Goal: Check status: Check status

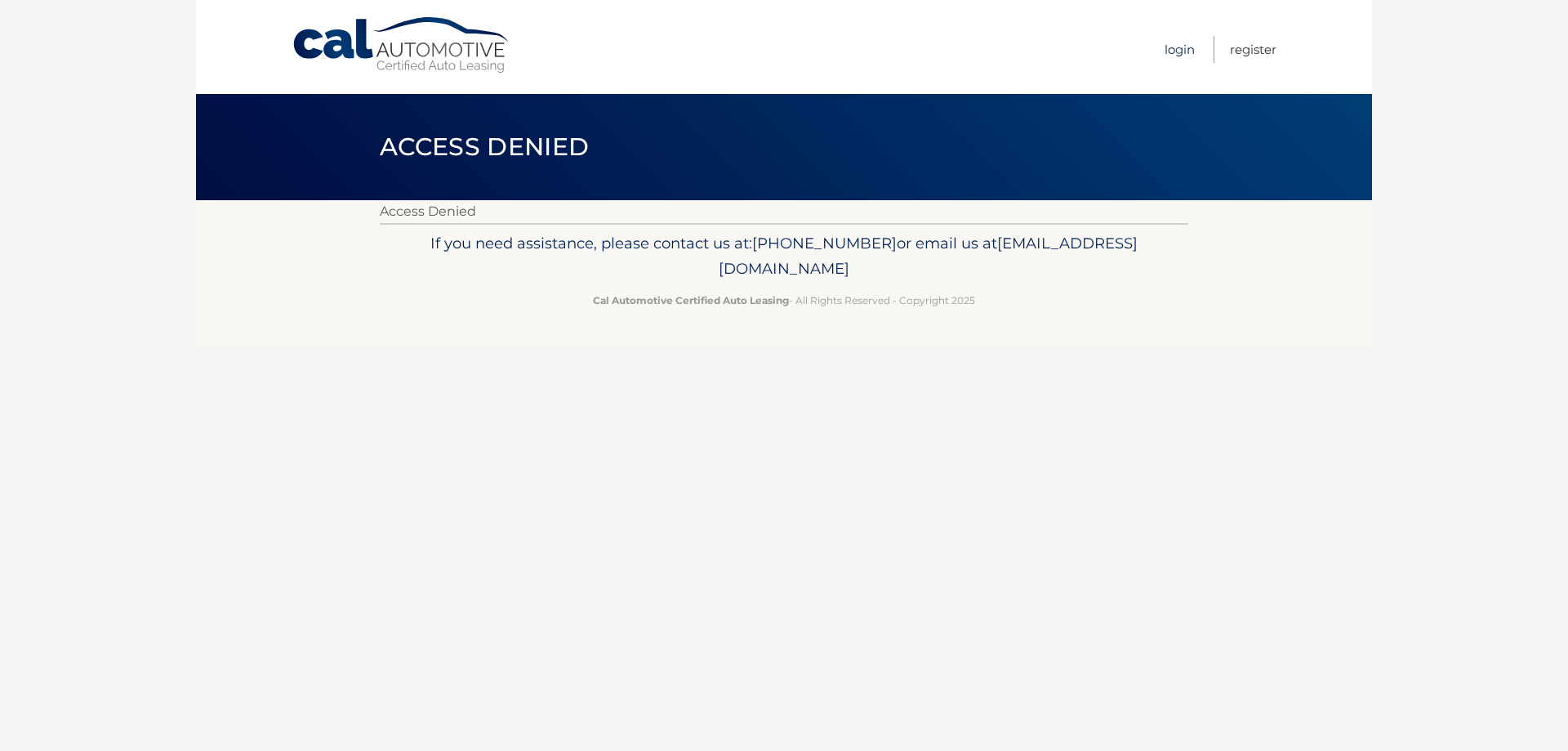
click at [1164, 47] on link "Login" at bounding box center [1179, 50] width 31 height 27
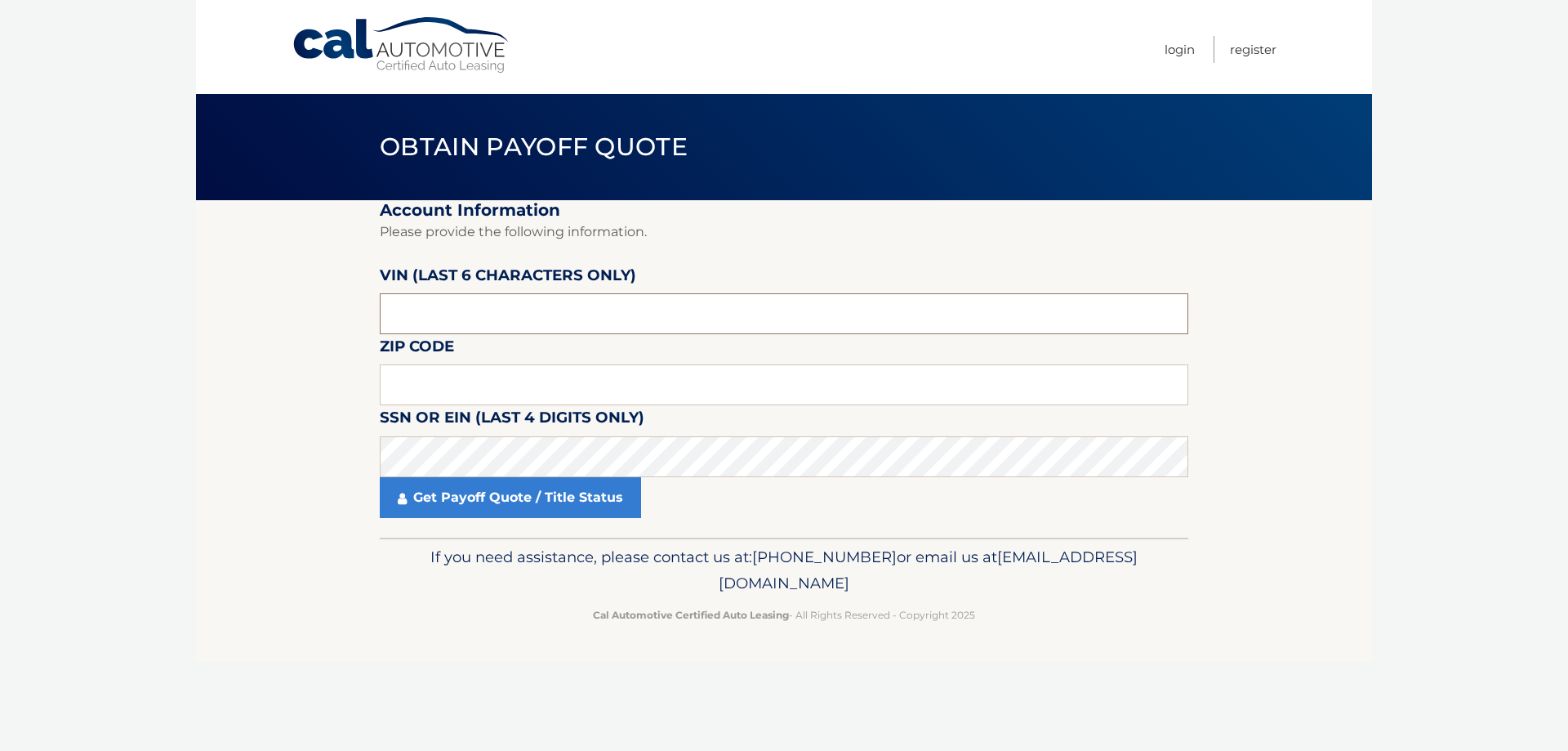
click at [451, 321] on input "text" at bounding box center [784, 313] width 808 height 40
drag, startPoint x: 403, startPoint y: 312, endPoint x: 313, endPoint y: 312, distance: 90.0
click at [318, 313] on section "Account Information Please provide the following information. VIN (last 6 chara…" at bounding box center [784, 368] width 1176 height 337
paste input "540471"
type input "540471"
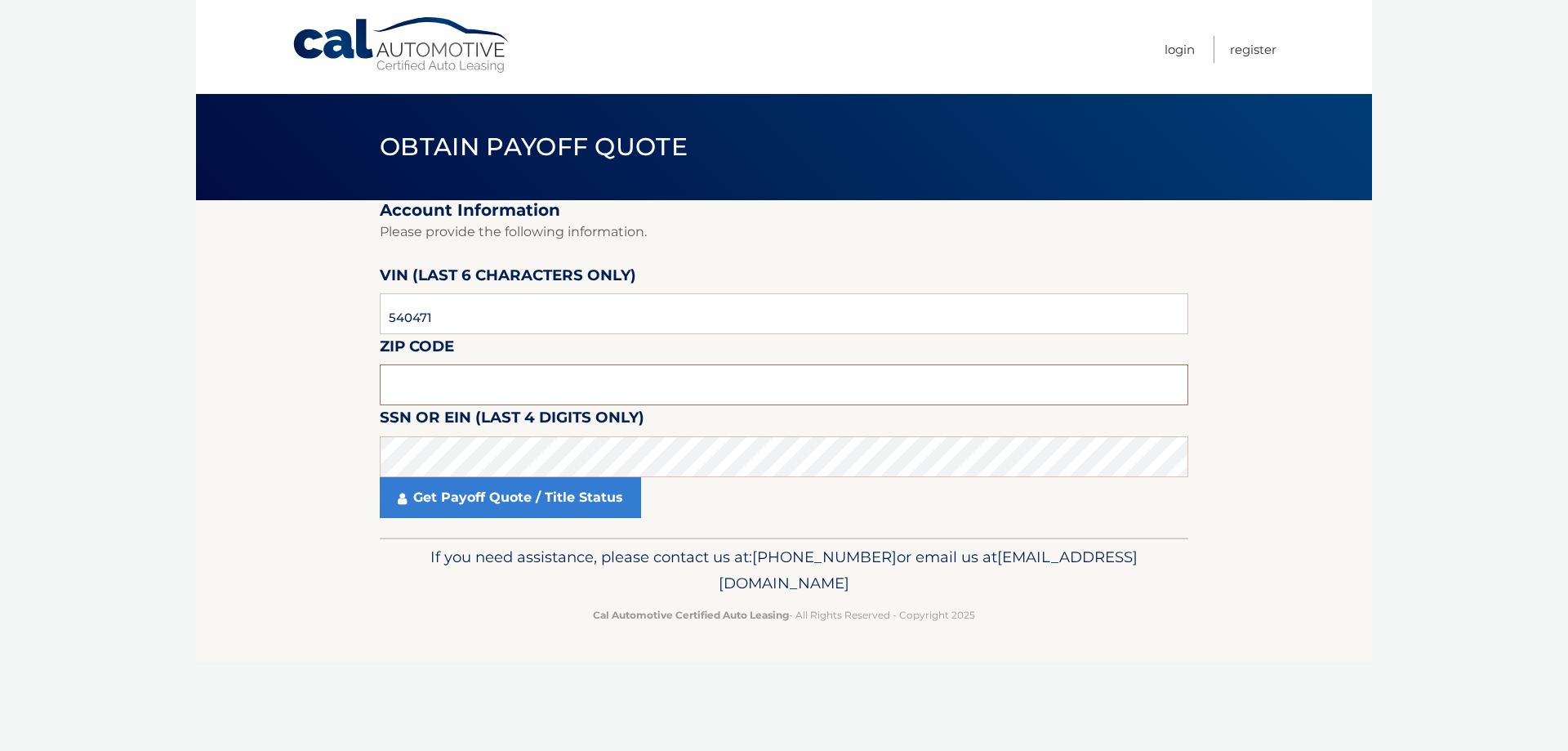
click at [411, 375] on input "text" at bounding box center [784, 384] width 808 height 40
click at [564, 503] on link "Get Payoff Quote / Title Status" at bounding box center [510, 497] width 262 height 40
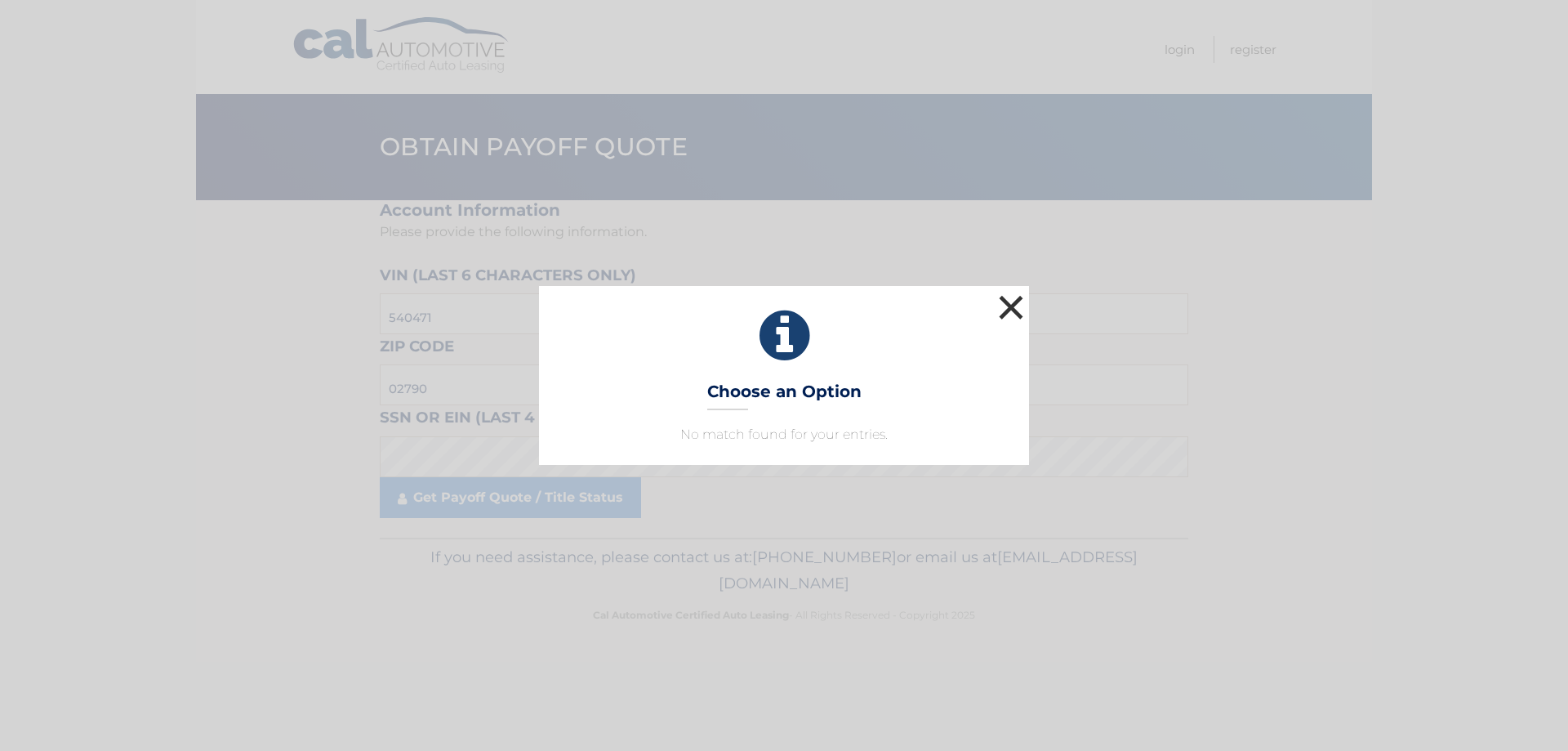
click at [1016, 302] on button "×" at bounding box center [1011, 307] width 33 height 33
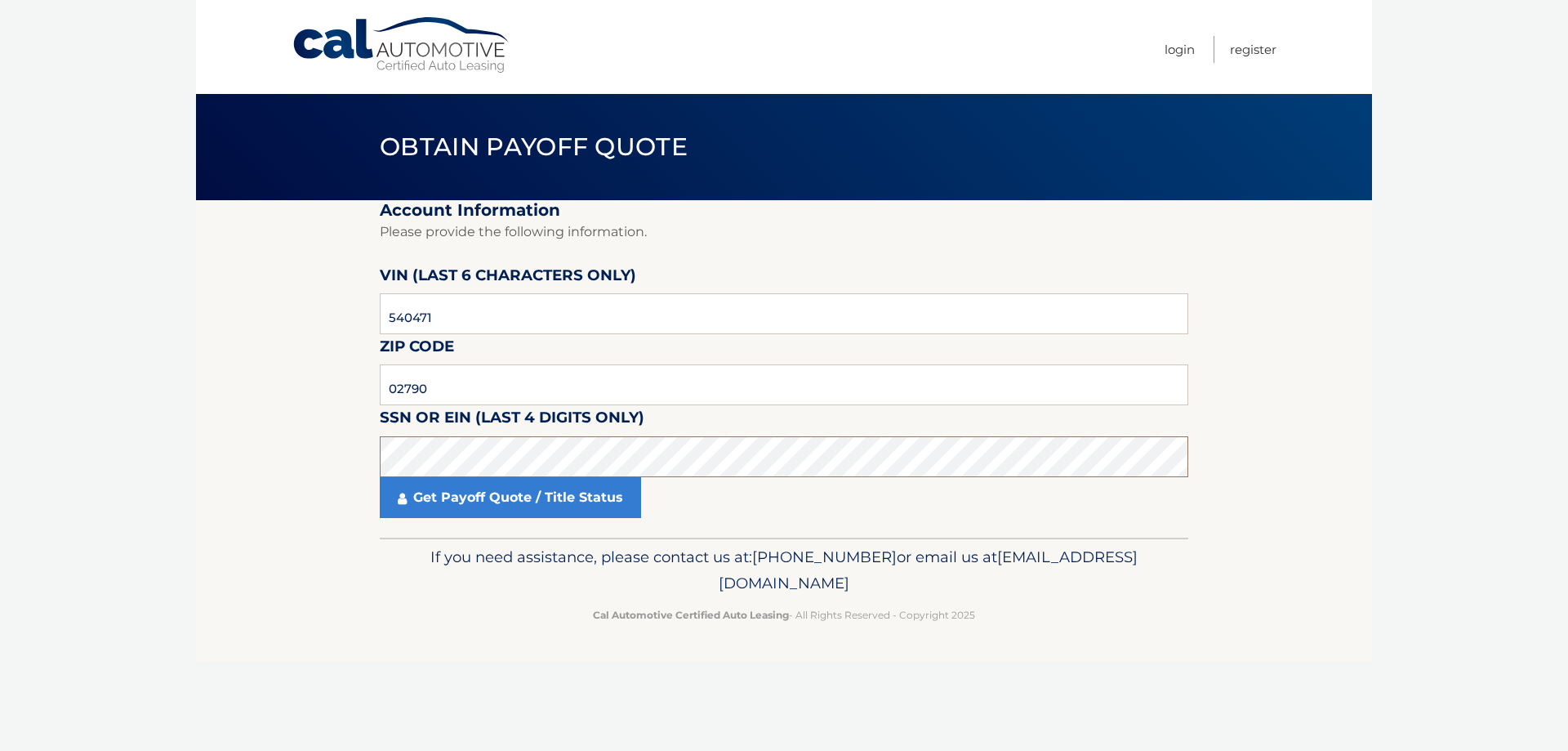
click at [316, 451] on section "Account Information Please provide the following information. VIN (last 6 chara…" at bounding box center [784, 368] width 1176 height 337
click at [495, 492] on link "Get Payoff Quote / Title Status" at bounding box center [510, 497] width 262 height 40
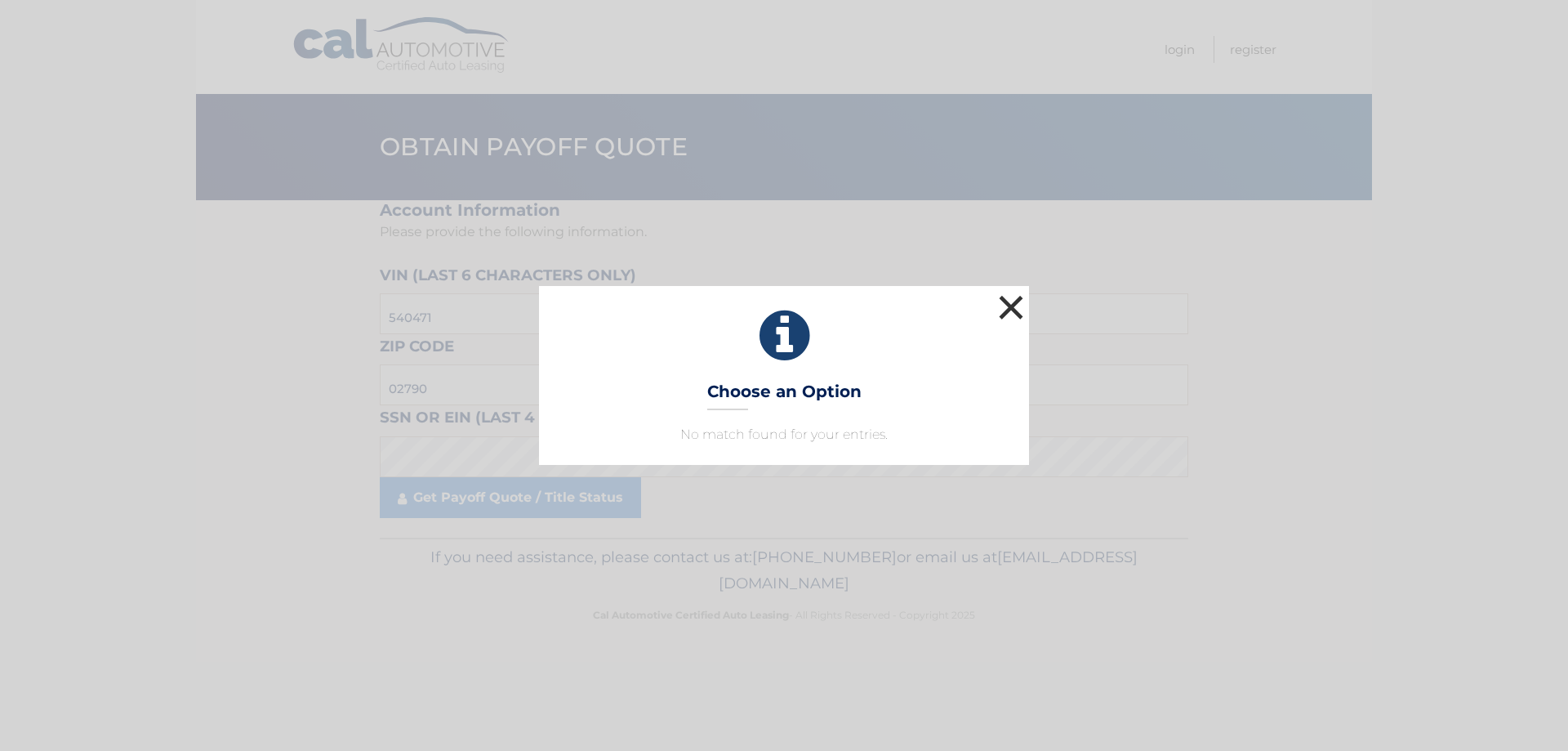
click at [1014, 303] on button "×" at bounding box center [1011, 307] width 33 height 33
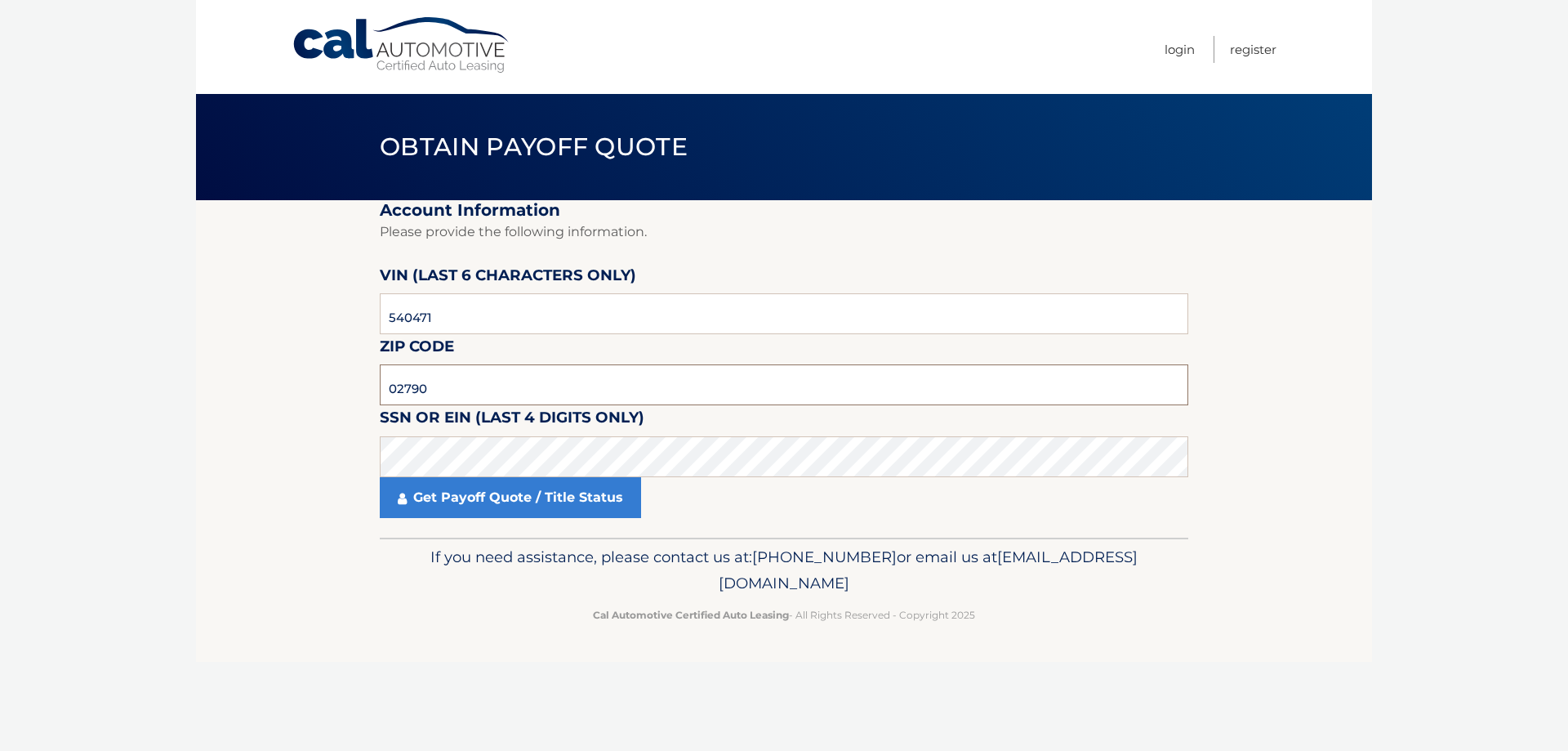
drag, startPoint x: 442, startPoint y: 386, endPoint x: 345, endPoint y: 384, distance: 97.0
click at [354, 389] on section "Account Information Please provide the following information. VIN (last 6 chara…" at bounding box center [784, 368] width 1176 height 337
type input "02720"
click at [473, 496] on link "Get Payoff Quote / Title Status" at bounding box center [510, 497] width 262 height 40
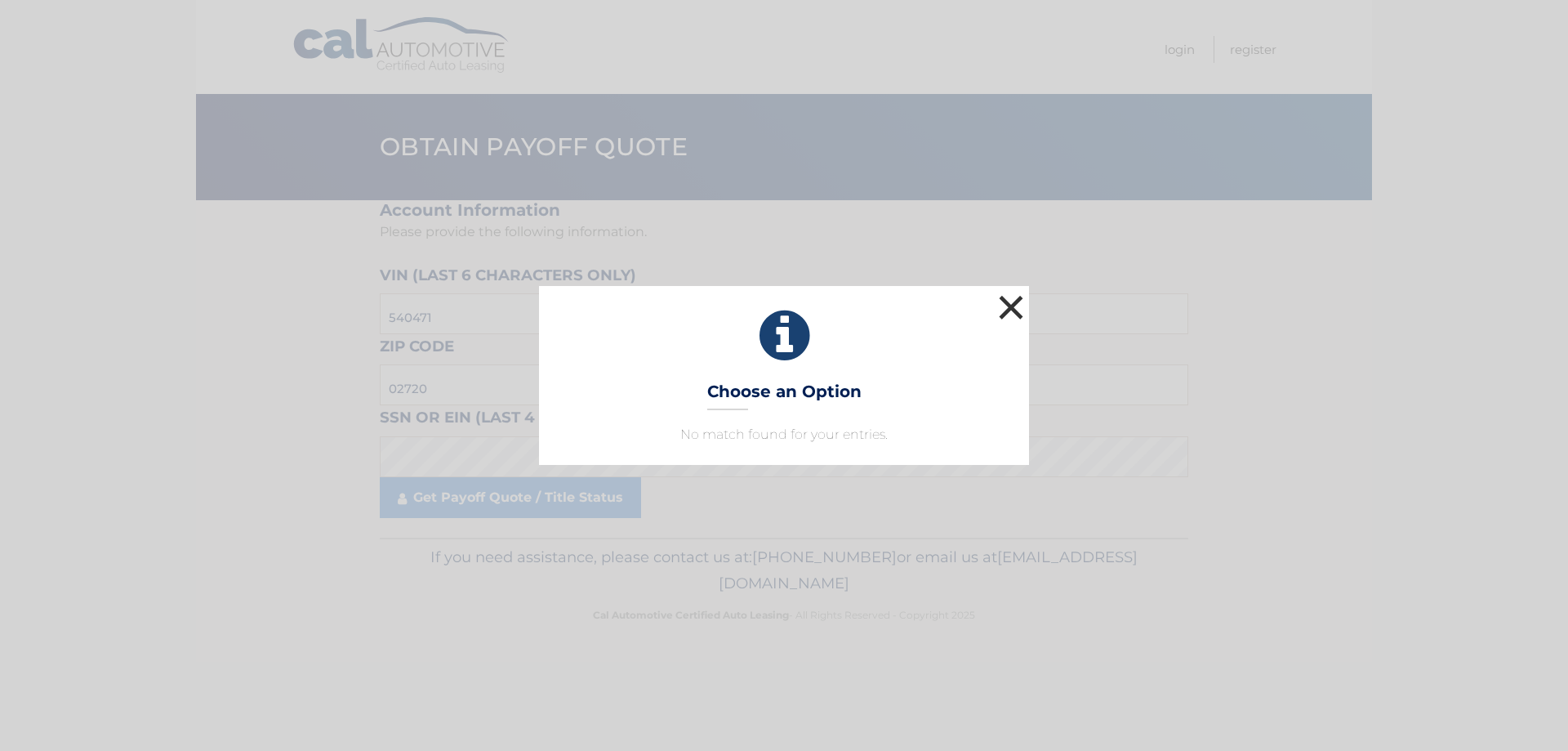
click at [1011, 312] on button "×" at bounding box center [1011, 307] width 33 height 33
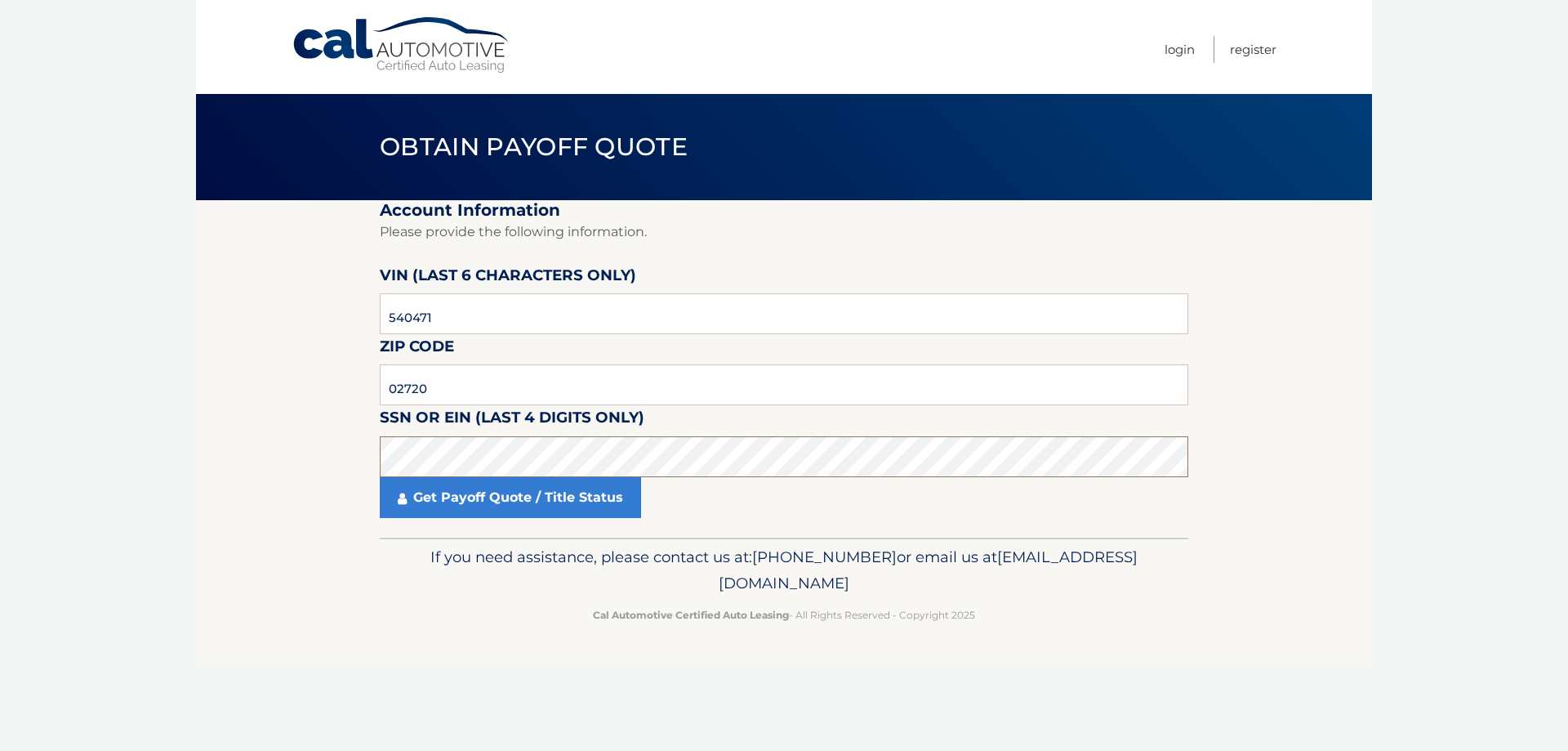
click at [335, 452] on section "Account Information Please provide the following information. VIN (last 6 chara…" at bounding box center [784, 368] width 1176 height 337
click at [558, 501] on link "Get Payoff Quote / Title Status" at bounding box center [510, 497] width 262 height 40
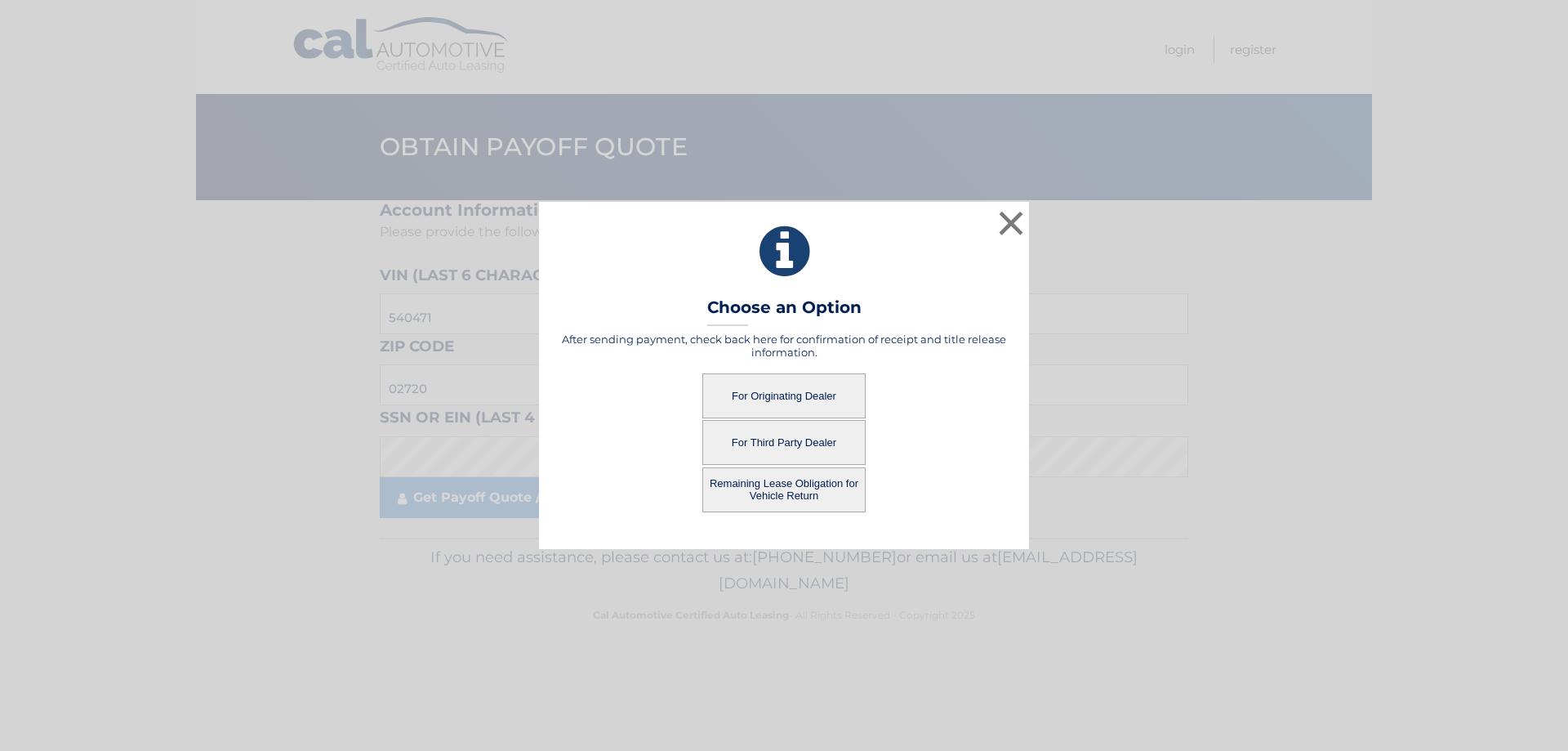
click at [793, 387] on button "For Originating Dealer" at bounding box center [784, 396] width 163 height 45
click at [770, 396] on button "For Originating Dealer" at bounding box center [784, 396] width 163 height 45
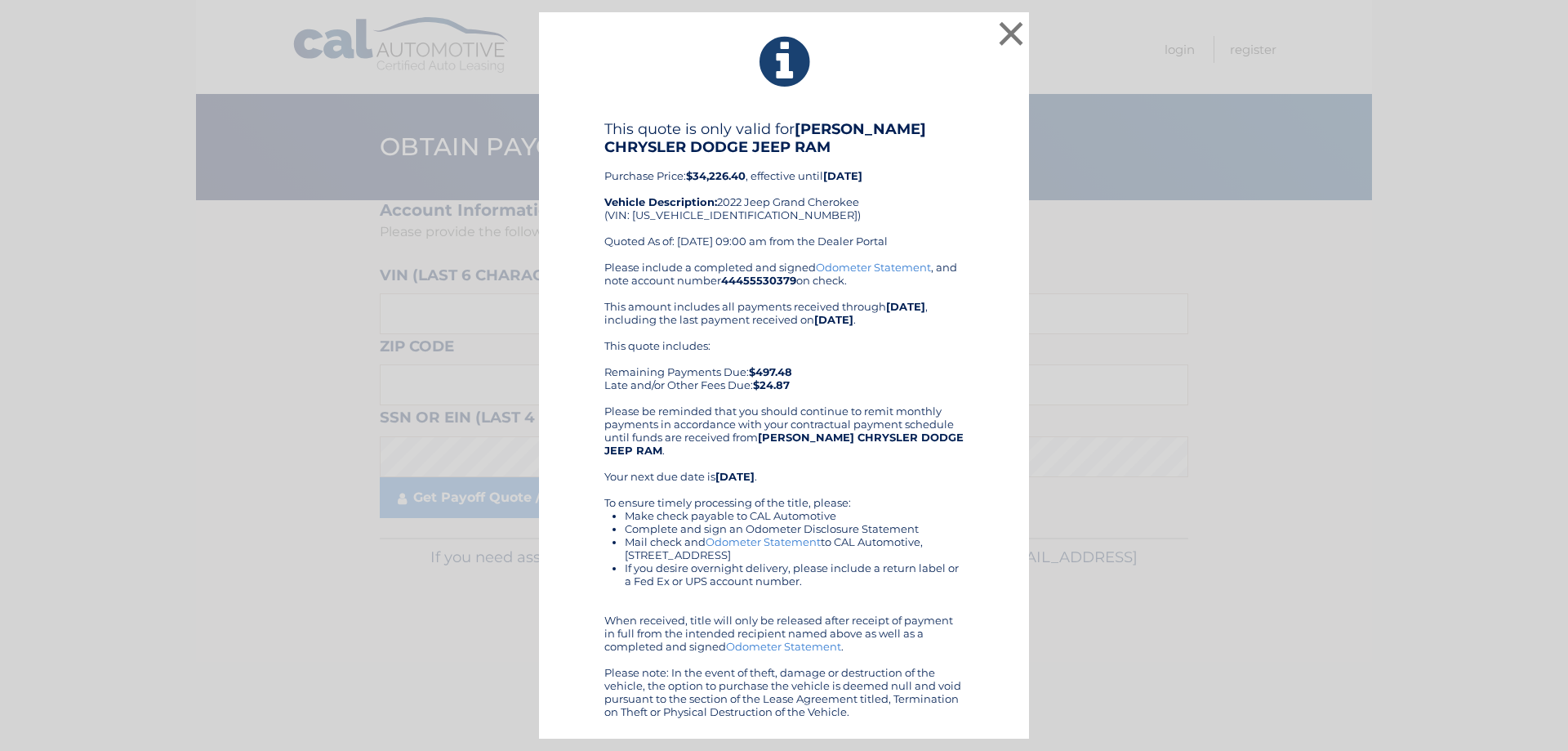
drag, startPoint x: 931, startPoint y: 712, endPoint x: 565, endPoint y: 106, distance: 707.9
click at [565, 106] on div "× This quote is only valid for [PERSON_NAME] CHRYSLER DODGE JEEP RAM Purchase P…" at bounding box center [784, 376] width 490 height 727
click at [1011, 26] on button "×" at bounding box center [1011, 34] width 33 height 33
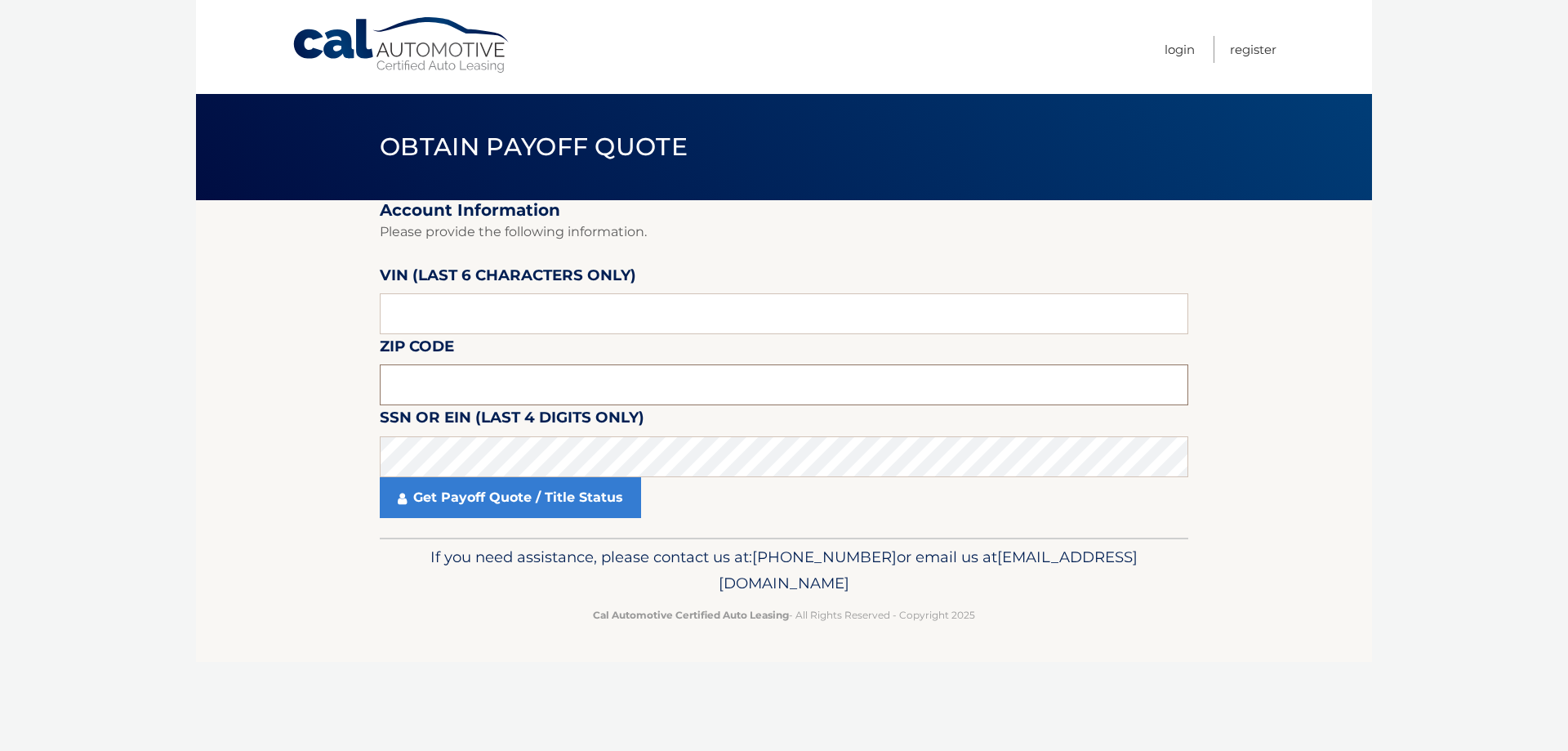
click at [495, 376] on input "text" at bounding box center [784, 384] width 808 height 40
type input "02720"
click at [431, 307] on input "text" at bounding box center [784, 313] width 808 height 40
drag, startPoint x: 431, startPoint y: 307, endPoint x: 328, endPoint y: 324, distance: 104.4
click at [333, 324] on section "Account Information Please provide the following information. [PERSON_NAME] (la…" at bounding box center [784, 368] width 1176 height 337
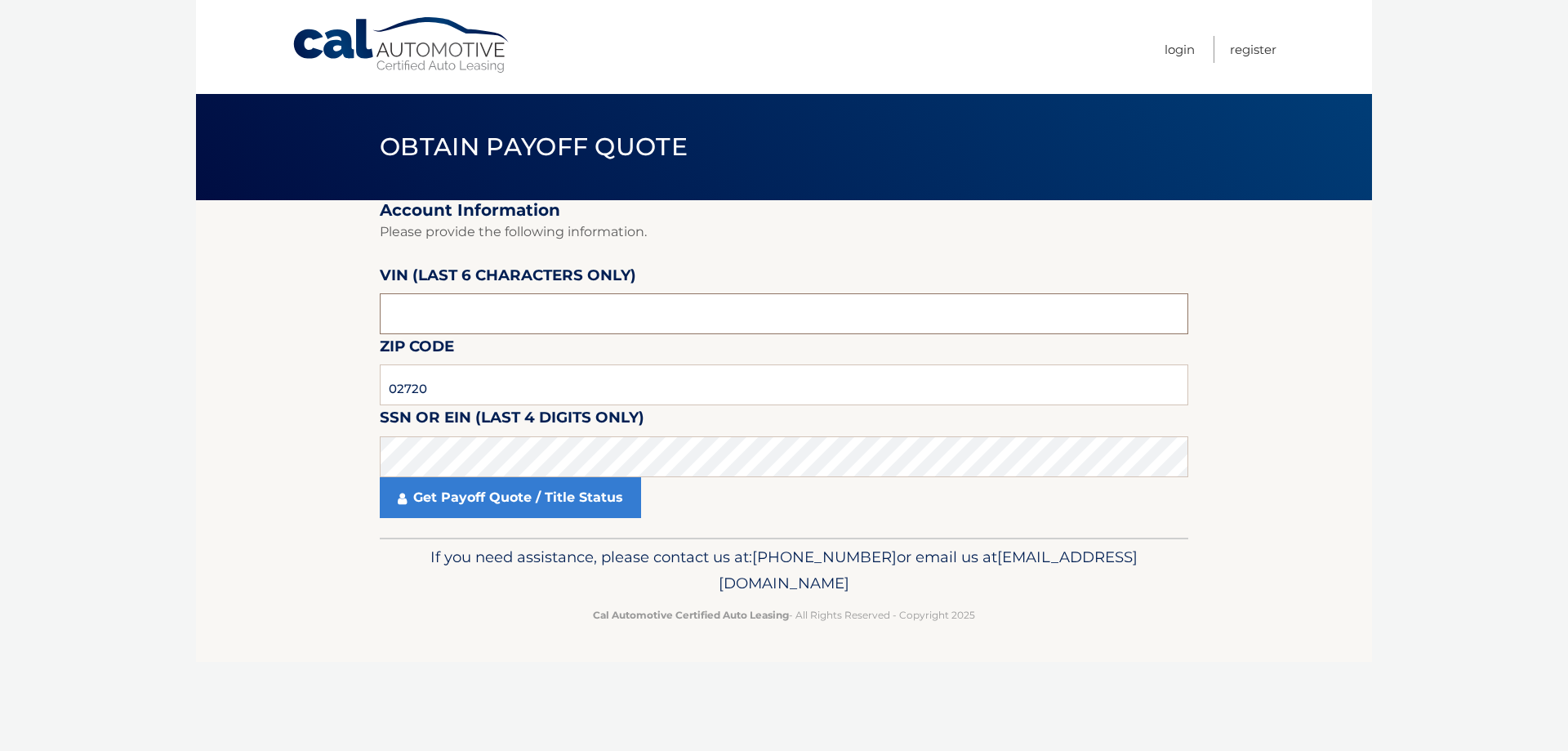
paste input "540471"
type input "540471"
click at [531, 496] on link "Get Payoff Quote / Title Status" at bounding box center [510, 497] width 262 height 40
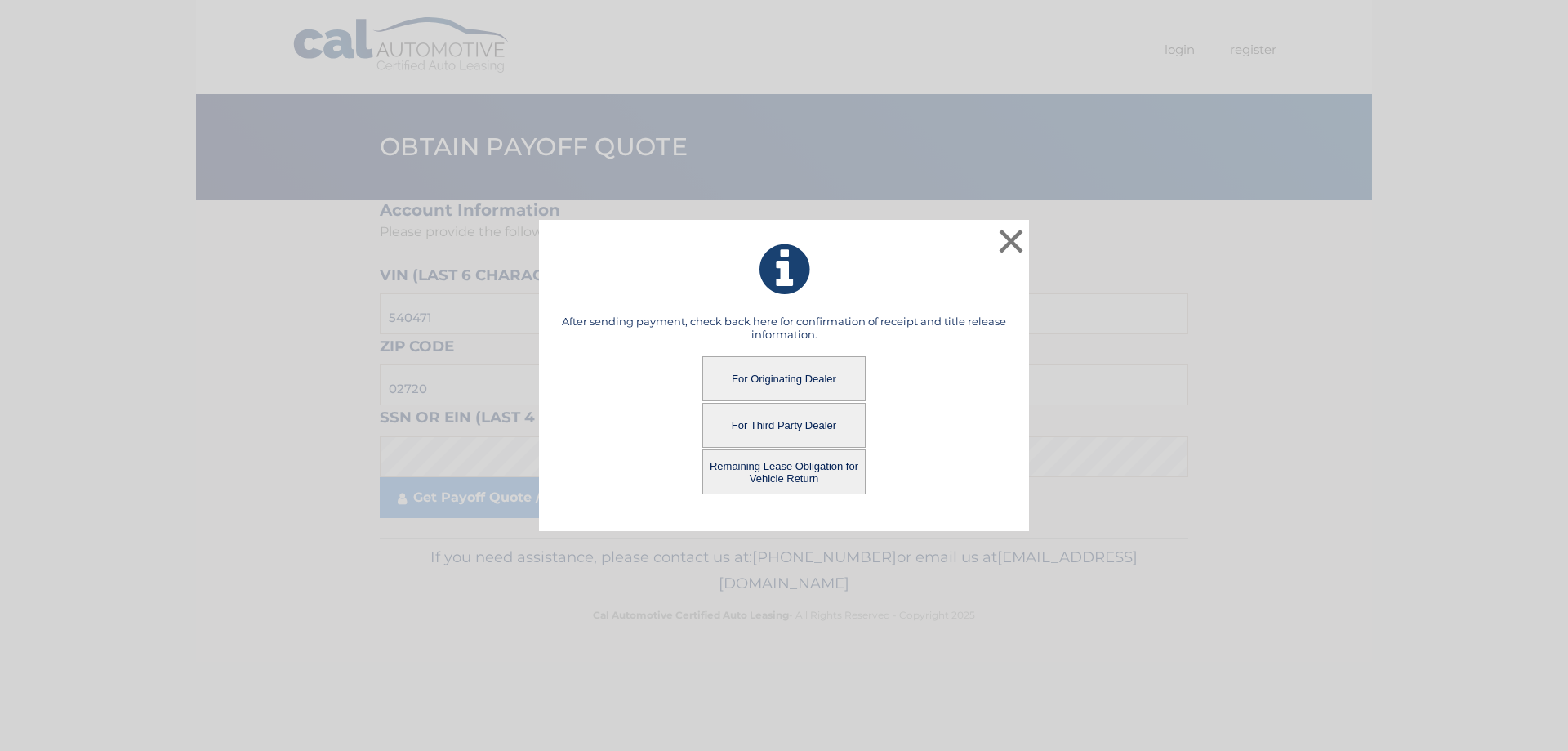
click at [779, 470] on button "Remaining Lease Obligation for Vehicle Return" at bounding box center [784, 472] width 163 height 45
click at [793, 482] on button "Remaining Lease Obligation for Vehicle Return" at bounding box center [784, 472] width 163 height 45
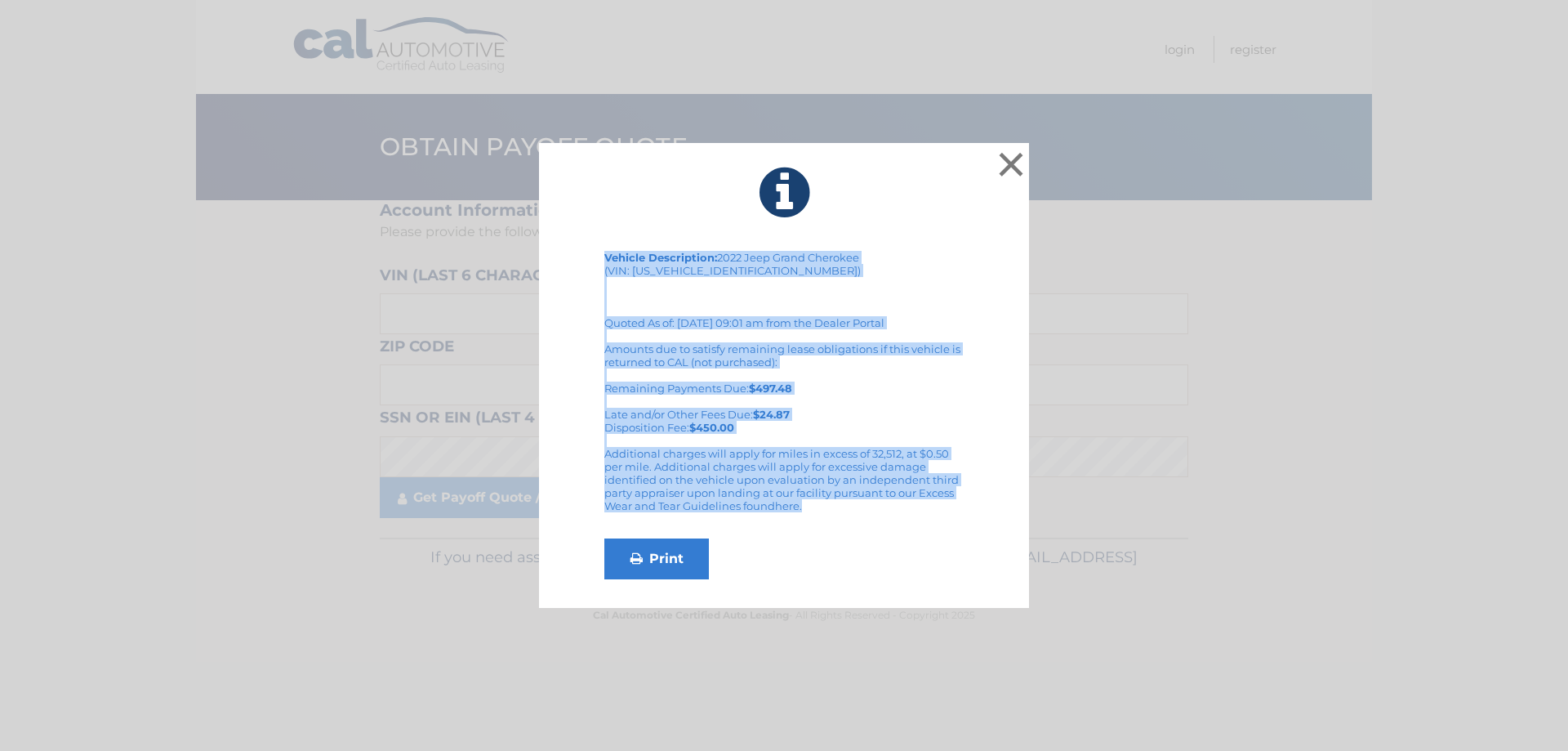
drag, startPoint x: 820, startPoint y: 501, endPoint x: 559, endPoint y: 202, distance: 396.9
click at [559, 202] on div "× Vehicle Description: 2022 Jeep Grand Cherokee (VIN: [US_VEHICLE_IDENTIFICATIO…" at bounding box center [784, 376] width 490 height 466
click at [991, 343] on div "Vehicle Description: 2022 Jeep Grand Cherokee (VIN: [US_VEHICLE_IDENTIFICATION_…" at bounding box center [784, 416] width 449 height 329
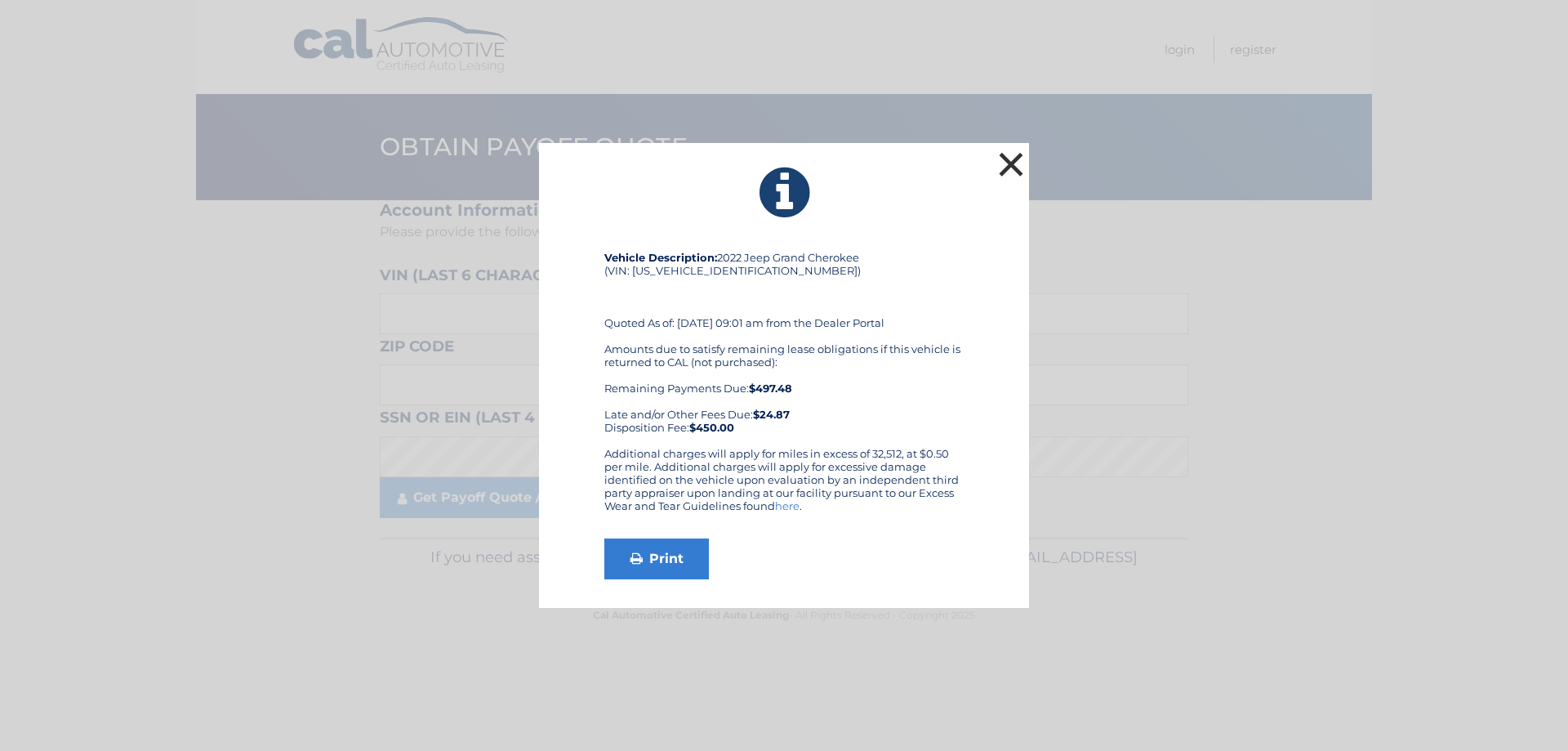
click at [1011, 166] on button "×" at bounding box center [1011, 164] width 33 height 33
